Goal: Find contact information: Find contact information

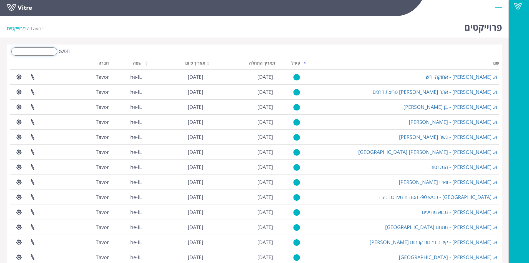
click at [34, 54] on input "חפש:" at bounding box center [34, 51] width 46 height 8
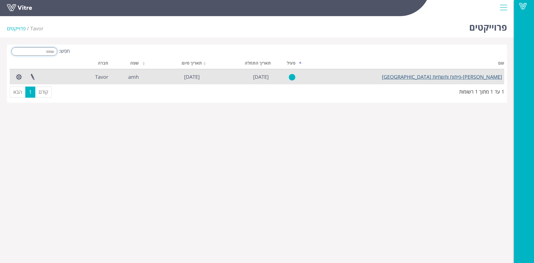
type input "שמחה"
click at [455, 76] on link "[PERSON_NAME]-פיתוח ותשתיות [GEOGRAPHIC_DATA]" at bounding box center [442, 76] width 120 height 7
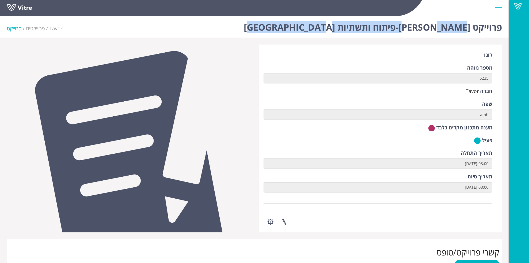
drag, startPoint x: 277, startPoint y: 27, endPoint x: 442, endPoint y: 27, distance: 164.8
click at [442, 27] on div "פרוייקט [PERSON_NAME]-פיתוח ותשתיות רחוב שמחה שכונת [GEOGRAPHIC_DATA] פרוייקטים…" at bounding box center [254, 26] width 509 height 24
copy h1 "פיתוח ותשתיות [GEOGRAPHIC_DATA]"
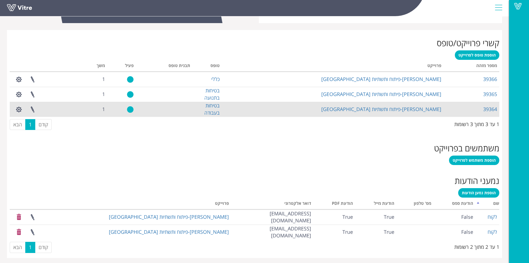
scroll to position [211, 0]
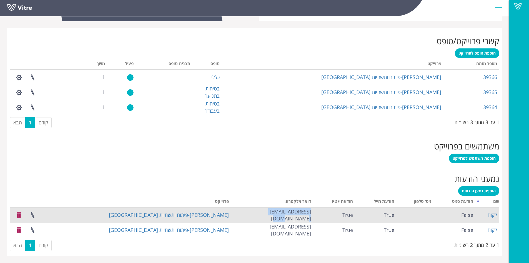
drag, startPoint x: 265, startPoint y: 215, endPoint x: 314, endPoint y: 218, distance: 48.7
click at [314, 218] on tr "לקוח False True True [EMAIL_ADDRESS][DOMAIN_NAME] [PERSON_NAME]-פיתוח ותשתיות […" at bounding box center [255, 214] width 490 height 15
copy tr "[EMAIL_ADDRESS][DOMAIN_NAME]"
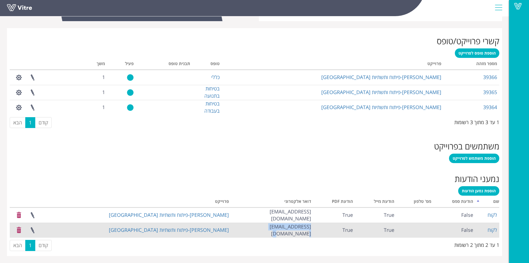
drag, startPoint x: 274, startPoint y: 230, endPoint x: 312, endPoint y: 232, distance: 38.7
click at [312, 232] on td "[EMAIL_ADDRESS][DOMAIN_NAME]" at bounding box center [272, 229] width 82 height 15
copy td "[EMAIL_ADDRESS][DOMAIN_NAME]"
